Goal: Check status: Check status

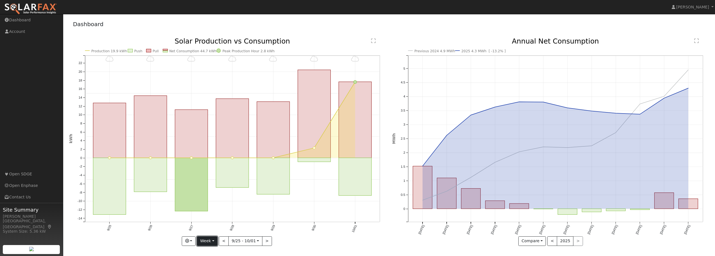
click at [216, 241] on button "Week" at bounding box center [207, 241] width 20 height 10
click at [216, 214] on link "Month" at bounding box center [216, 213] width 39 height 8
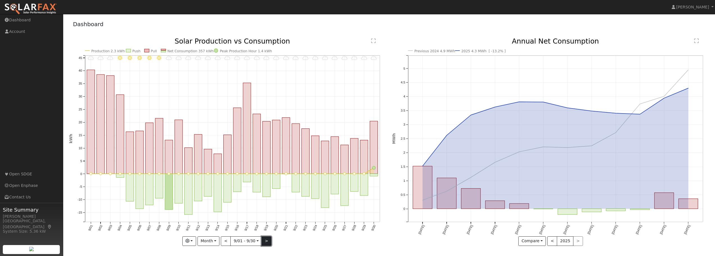
click at [264, 241] on button ">" at bounding box center [266, 241] width 10 height 10
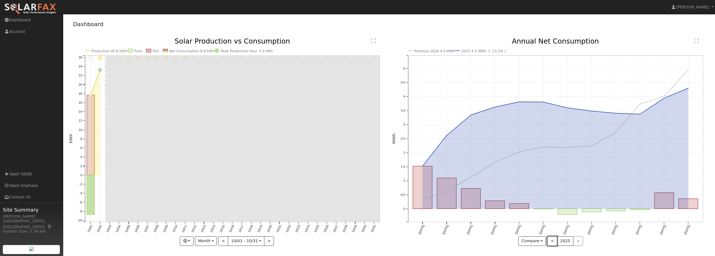
click at [554, 242] on button "<" at bounding box center [552, 241] width 10 height 10
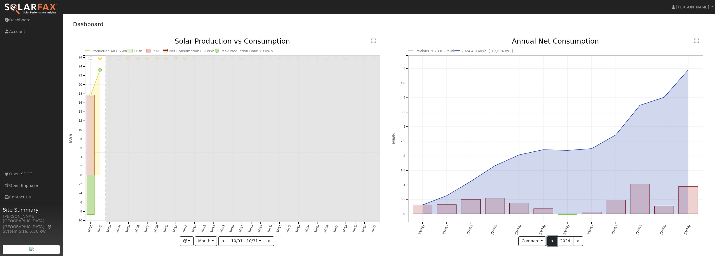
click at [552, 241] on button "<" at bounding box center [552, 241] width 10 height 10
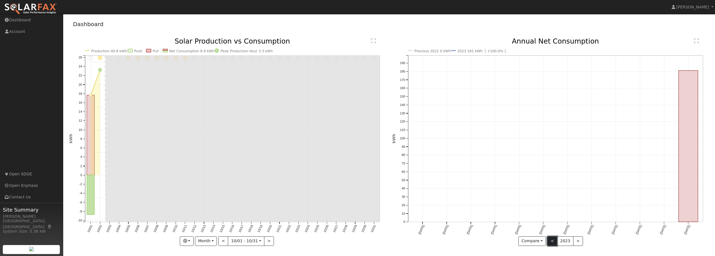
click at [552, 241] on button "<" at bounding box center [552, 241] width 10 height 10
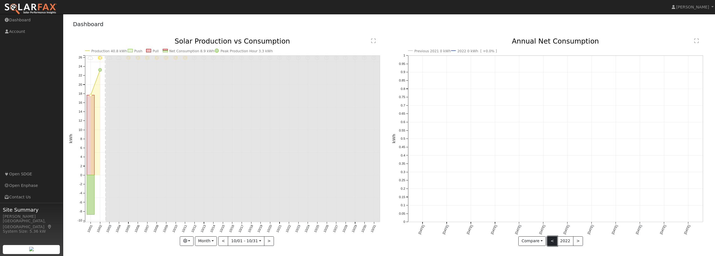
click at [552, 241] on button "<" at bounding box center [552, 241] width 10 height 10
click at [576, 240] on button ">" at bounding box center [578, 241] width 10 height 10
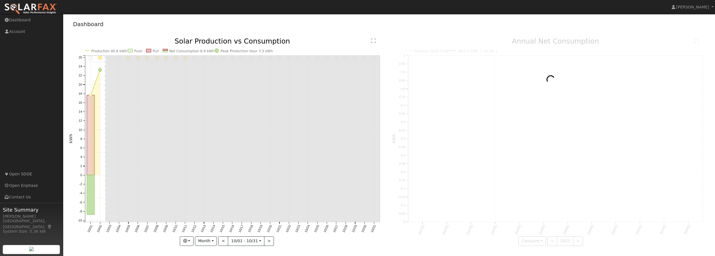
click at [576, 240] on div at bounding box center [550, 142] width 317 height 208
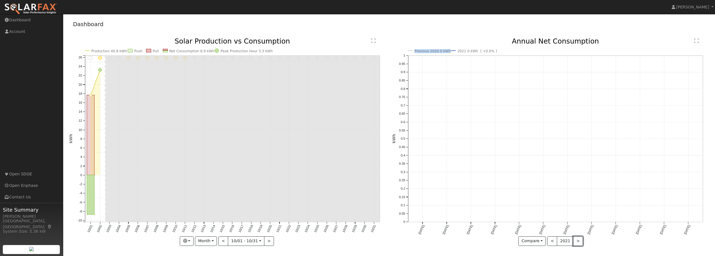
click at [576, 240] on button ">" at bounding box center [578, 241] width 10 height 10
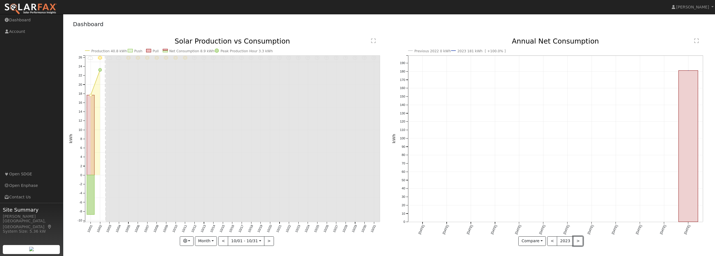
click at [576, 240] on button ">" at bounding box center [578, 241] width 10 height 10
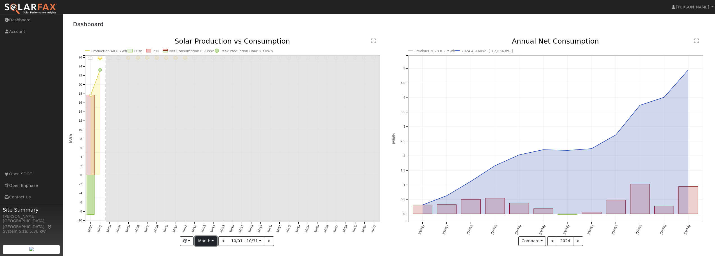
click at [209, 240] on button "Month" at bounding box center [206, 241] width 22 height 10
click at [204, 195] on link "Day" at bounding box center [214, 198] width 39 height 8
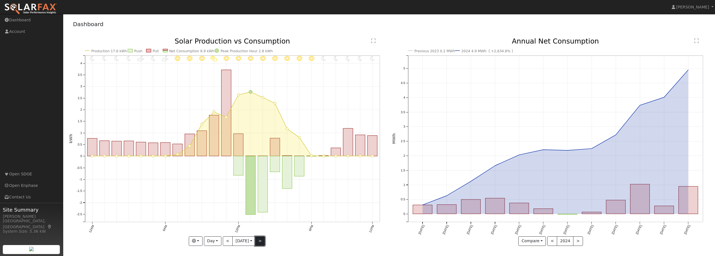
click at [264, 242] on button ">" at bounding box center [260, 241] width 10 height 10
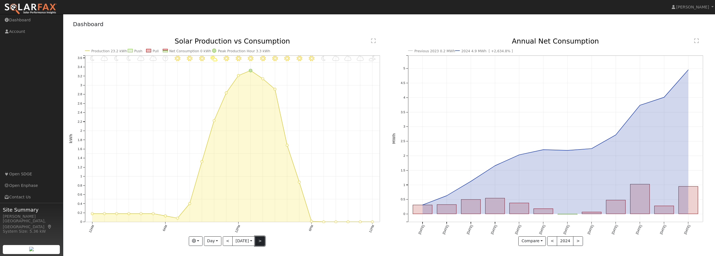
click at [263, 241] on button ">" at bounding box center [260, 241] width 10 height 10
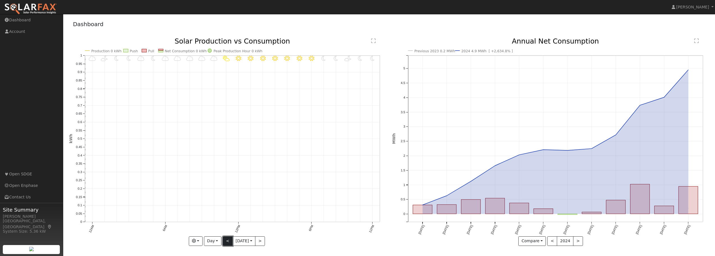
click at [228, 242] on button "<" at bounding box center [228, 241] width 10 height 10
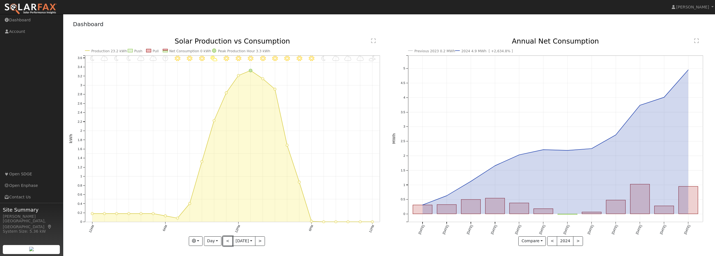
click at [228, 242] on button "<" at bounding box center [228, 241] width 10 height 10
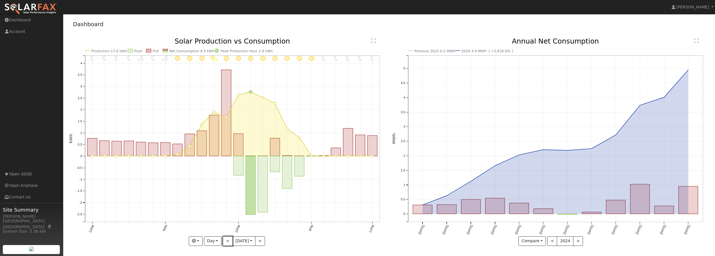
click at [228, 242] on button "<" at bounding box center [228, 241] width 10 height 10
type input "[DATE]"
